Goal: Task Accomplishment & Management: Complete application form

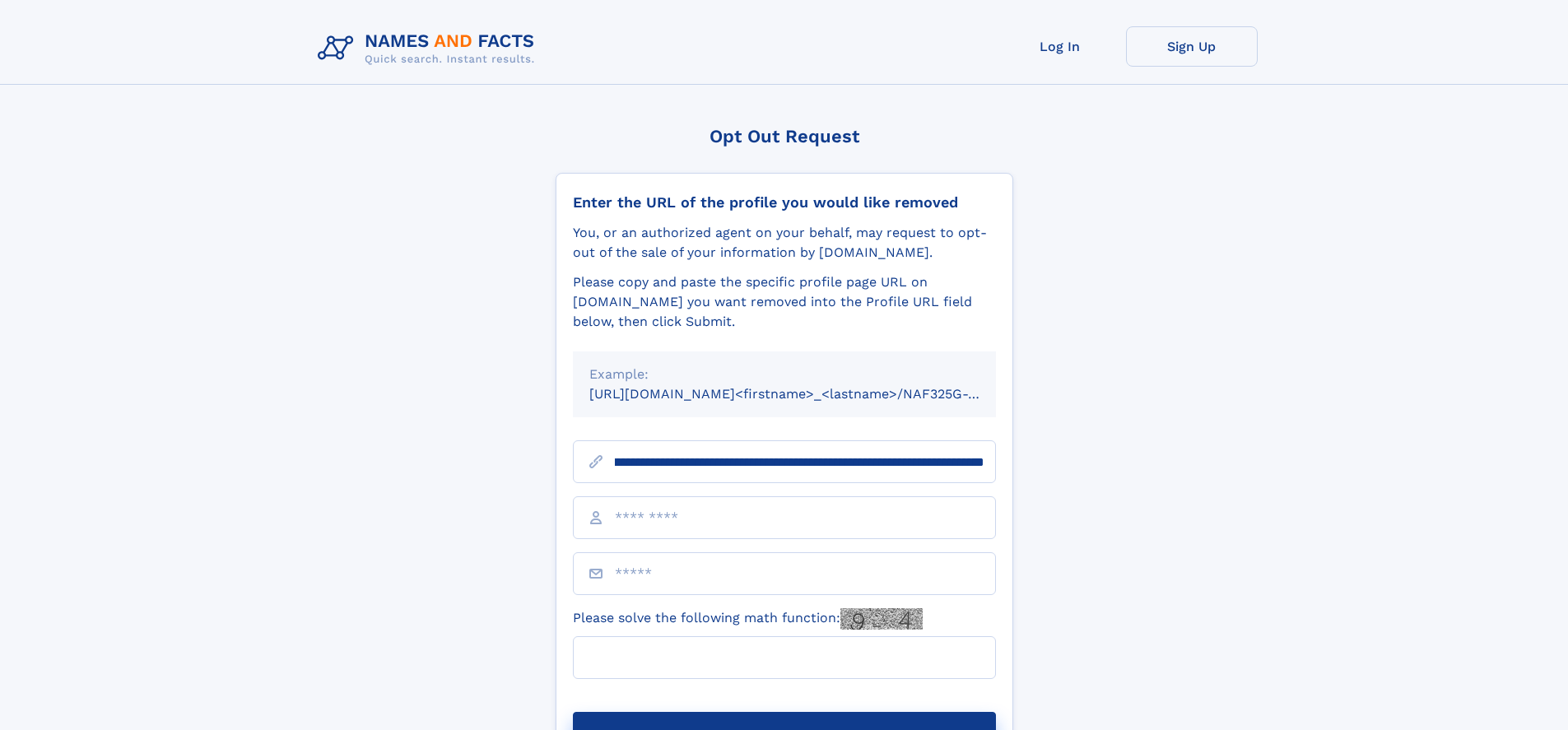
scroll to position [0, 212]
type input "**********"
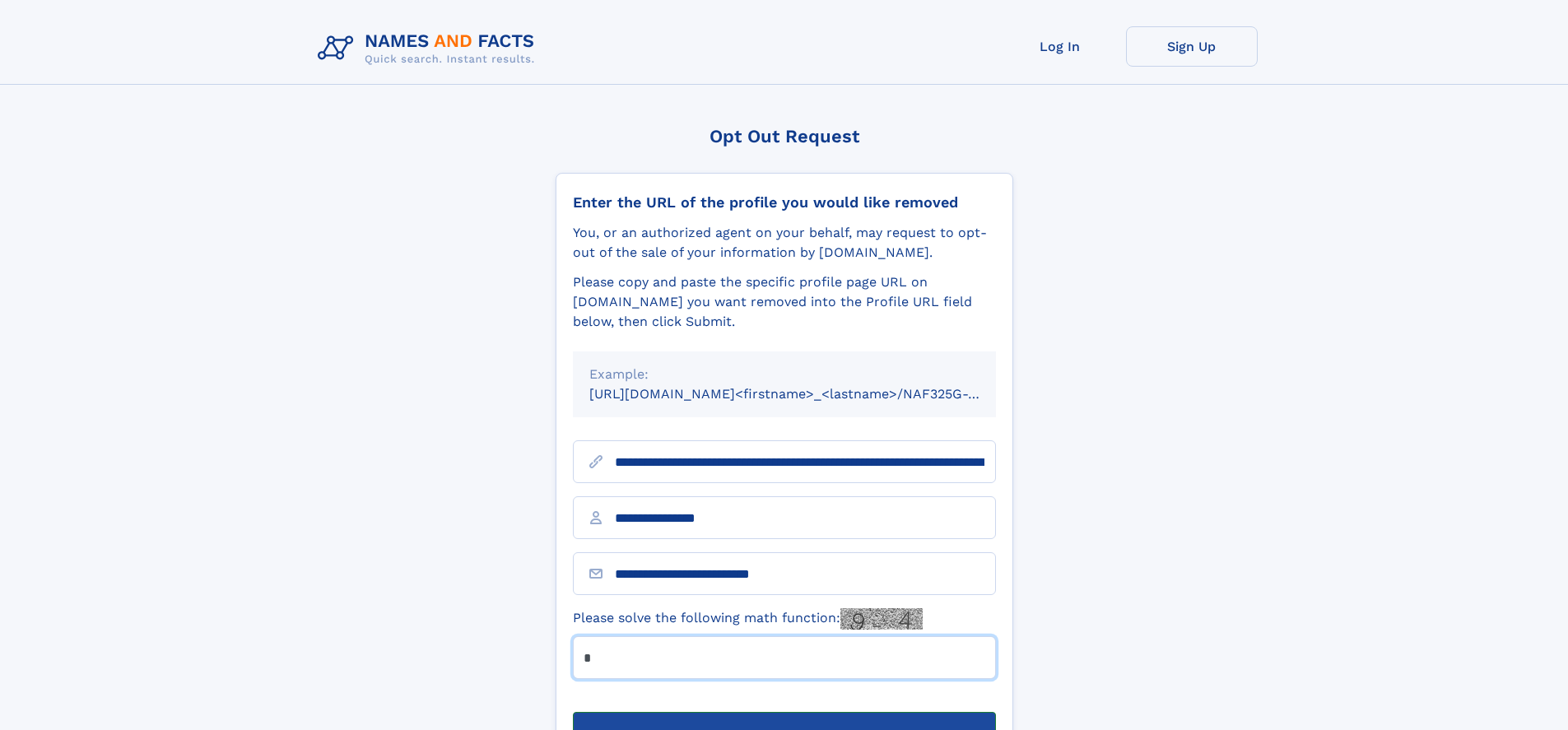
type input "*"
click at [784, 711] on button "Submit Opt Out Request" at bounding box center [784, 737] width 423 height 52
